Goal: Navigation & Orientation: Find specific page/section

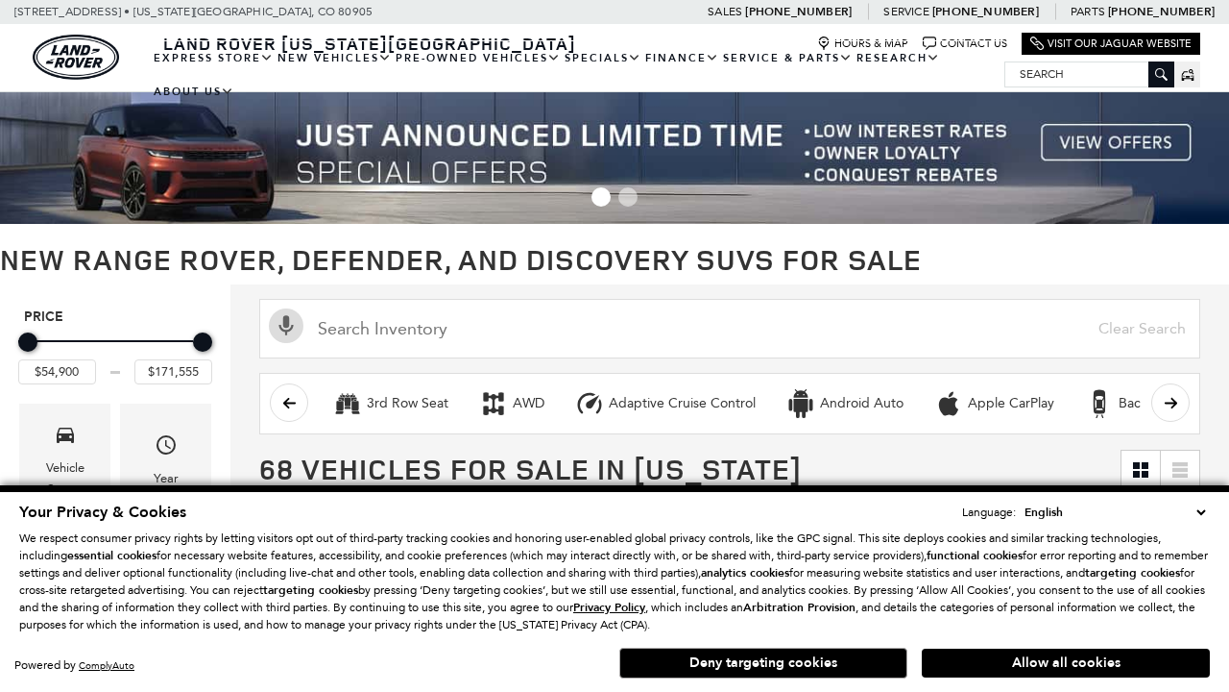
scroll to position [888, 0]
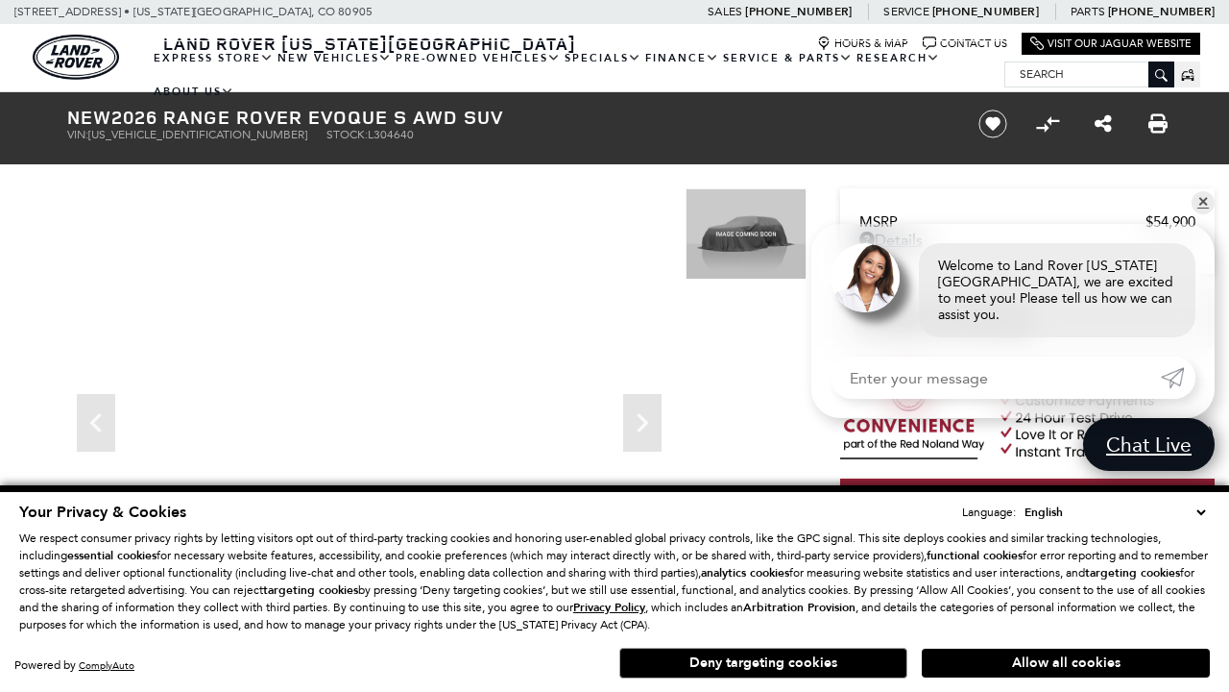
scroll to position [907, 0]
